Goal: Task Accomplishment & Management: Use online tool/utility

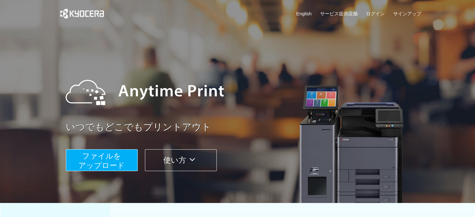
click at [197, 156] on icon at bounding box center [192, 159] width 12 height 9
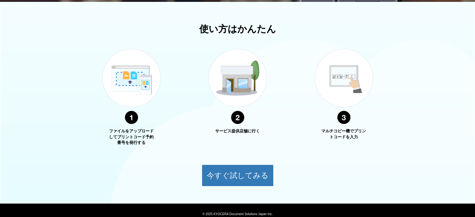
scroll to position [225, 0]
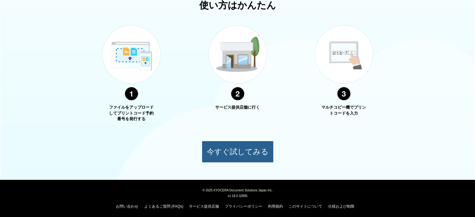
click at [250, 146] on button "今すぐ試してみる" at bounding box center [238, 152] width 72 height 22
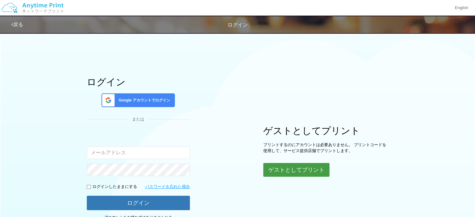
click at [290, 173] on button "ゲストとしてプリント" at bounding box center [296, 170] width 66 height 14
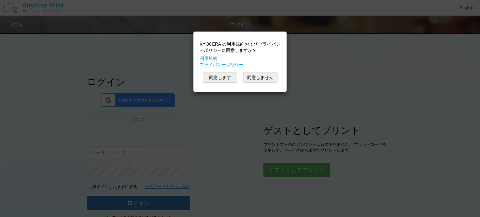
click at [222, 78] on button "同意します" at bounding box center [220, 77] width 34 height 11
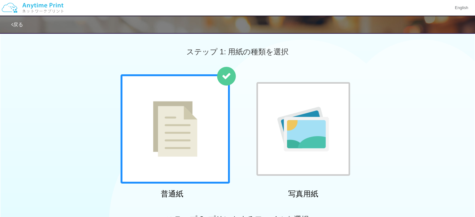
click at [172, 130] on img at bounding box center [175, 129] width 44 height 56
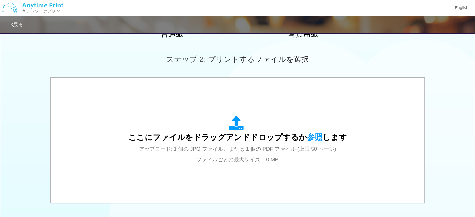
scroll to position [187, 0]
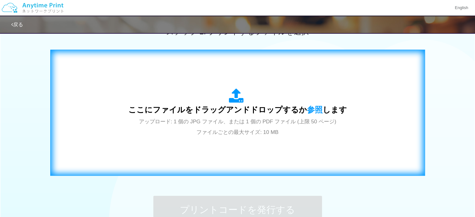
click at [224, 128] on span "アップロード: 1 個の JPG ファイル、または 1 個の PDF ファイル (上限 50 ページ) ファイルごとの最大サイズ: 10 MB" at bounding box center [237, 127] width 197 height 17
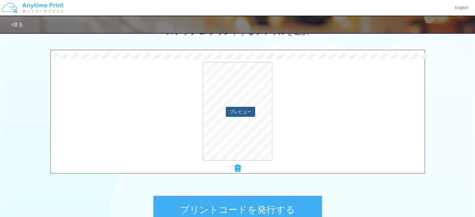
click at [251, 111] on button "プレビュー" at bounding box center [240, 112] width 29 height 10
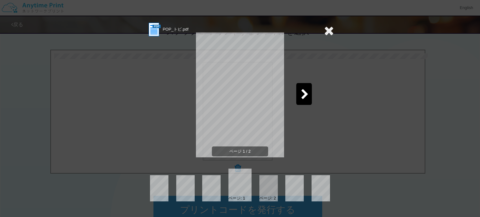
click at [307, 95] on icon at bounding box center [305, 94] width 8 height 11
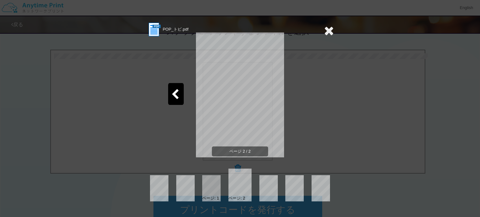
click at [172, 90] on icon at bounding box center [175, 94] width 8 height 11
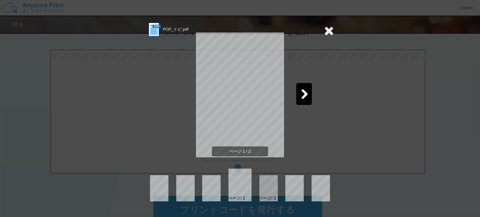
click at [327, 31] on icon at bounding box center [329, 30] width 10 height 12
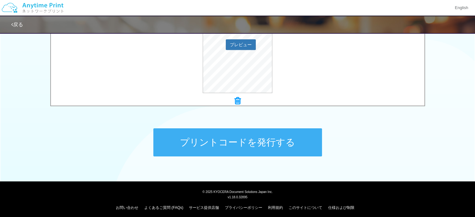
scroll to position [258, 0]
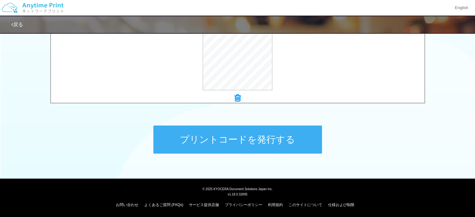
click at [220, 143] on button "プリントコードを発行する" at bounding box center [237, 140] width 169 height 28
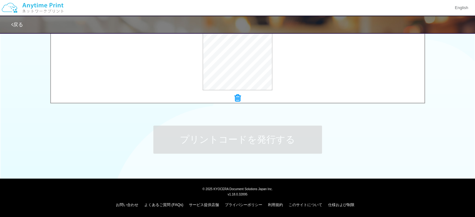
scroll to position [0, 0]
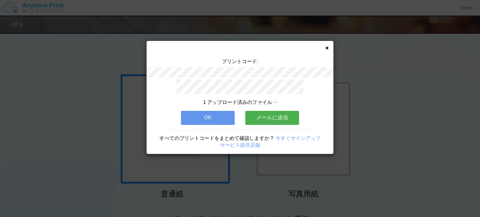
click at [269, 118] on button "メールに送信" at bounding box center [272, 118] width 54 height 14
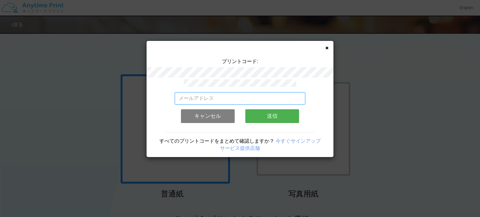
click at [217, 94] on input "email" at bounding box center [240, 98] width 131 height 12
type input "n"
type input "[EMAIL_ADDRESS][DOMAIN_NAME]"
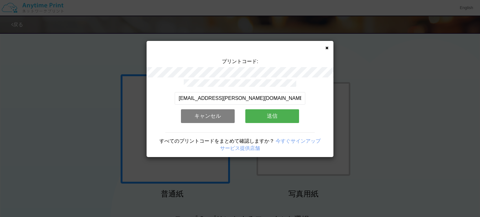
click at [279, 110] on button "送信" at bounding box center [272, 116] width 54 height 14
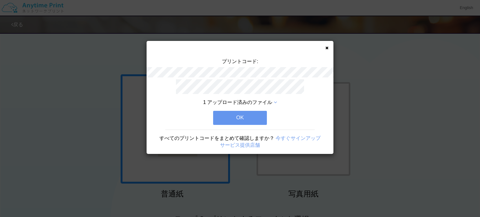
click at [244, 114] on button "OK" at bounding box center [240, 118] width 54 height 14
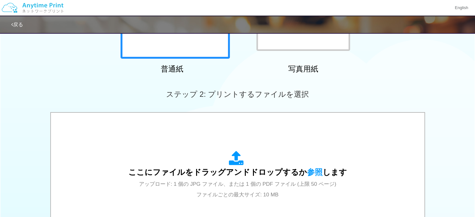
scroll to position [258, 0]
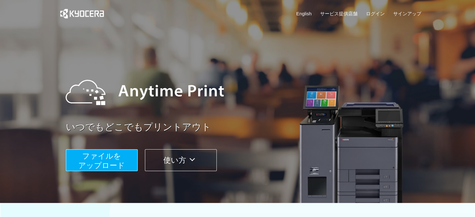
click at [102, 163] on span "ファイルを ​​アップロード" at bounding box center [101, 161] width 47 height 18
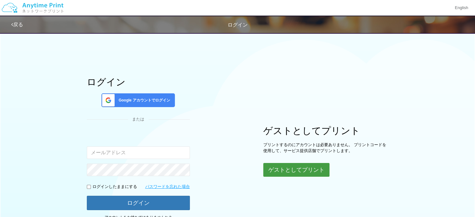
click at [322, 177] on div "ログイン Google アカウントでログイン または 入力されたメールアドレスまたはパスワードが正しくありません。 ログインしたままにする パスワードを忘れた…" at bounding box center [237, 127] width 375 height 197
click at [307, 169] on button "ゲストとしてプリント" at bounding box center [296, 170] width 66 height 14
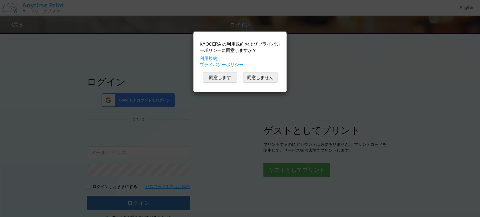
click at [216, 72] on button "同意します" at bounding box center [220, 77] width 34 height 11
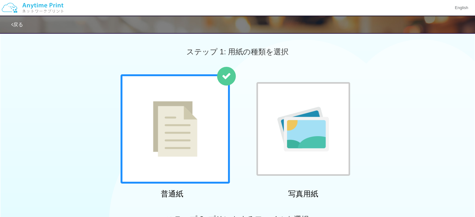
click at [207, 136] on div at bounding box center [175, 128] width 109 height 109
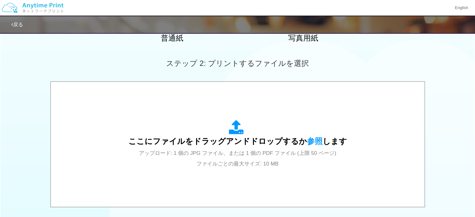
scroll to position [156, 0]
click at [207, 137] on span "ここにファイルをドラッグアンドドロップするか 参照 します" at bounding box center [237, 141] width 219 height 9
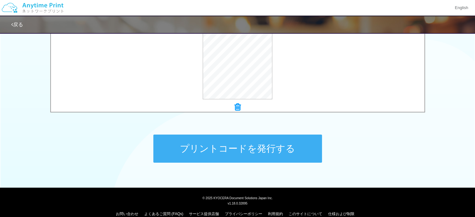
scroll to position [250, 0]
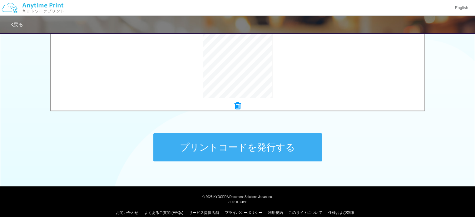
click at [265, 147] on button "プリントコードを発行する" at bounding box center [237, 147] width 169 height 28
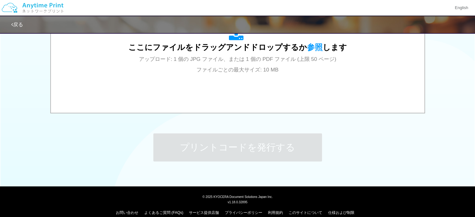
scroll to position [0, 0]
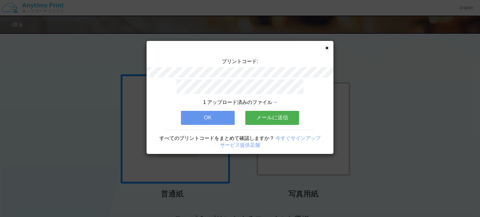
click at [282, 119] on button "メールに送信" at bounding box center [272, 118] width 54 height 14
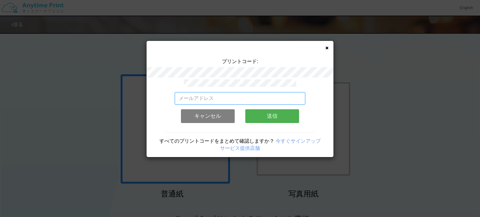
click at [212, 96] on input "email" at bounding box center [240, 98] width 131 height 12
type input "[EMAIL_ADDRESS][DOMAIN_NAME]"
click at [277, 113] on button "送信" at bounding box center [272, 116] width 54 height 14
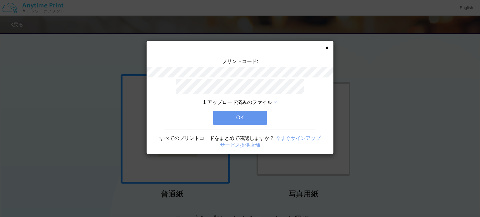
click at [254, 114] on button "OK" at bounding box center [240, 118] width 54 height 14
